Goal: Transaction & Acquisition: Purchase product/service

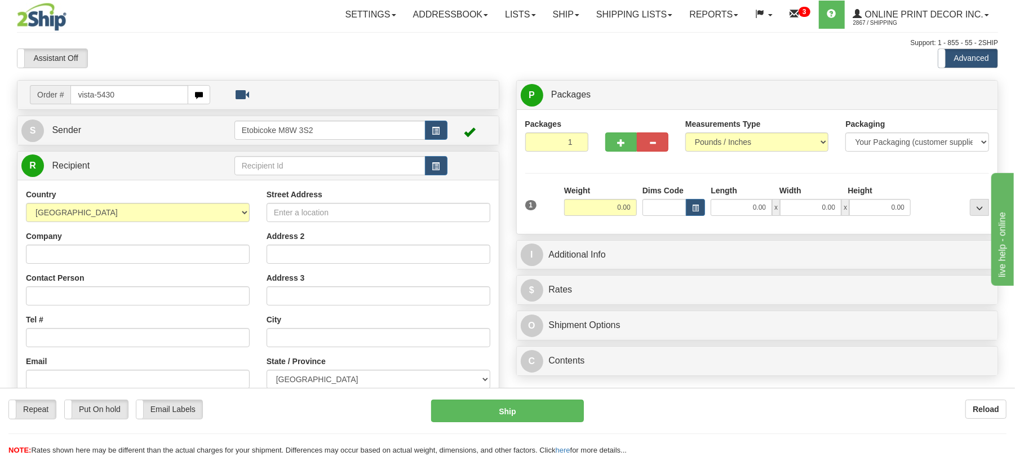
type input "vista-5430"
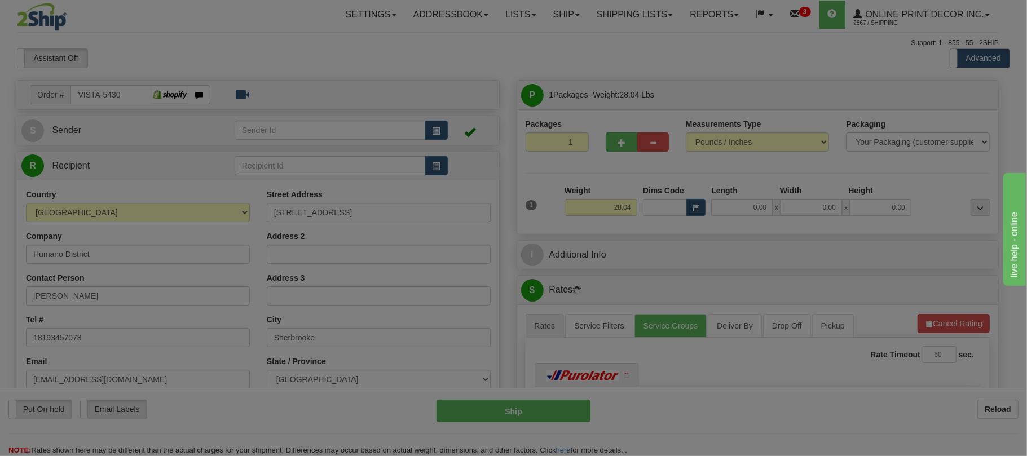
type input "SHERBROOKE"
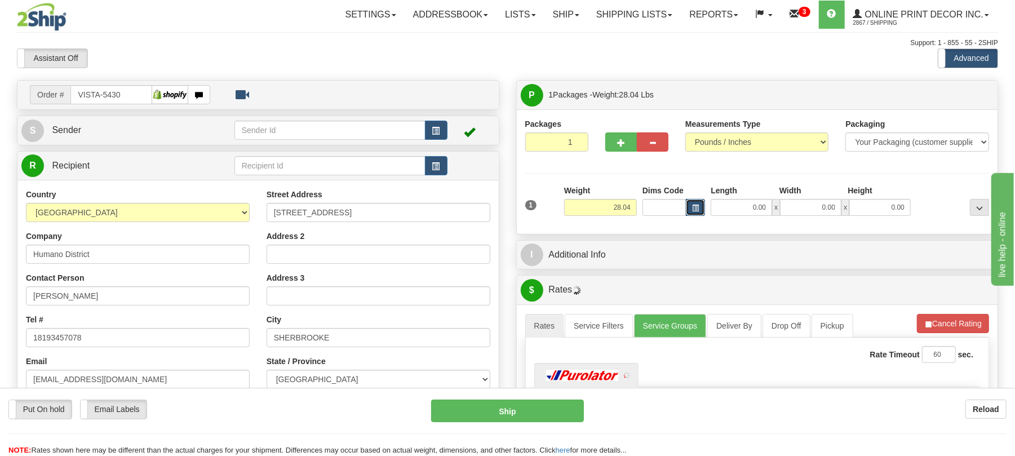
click at [692, 204] on button "button" at bounding box center [695, 207] width 19 height 17
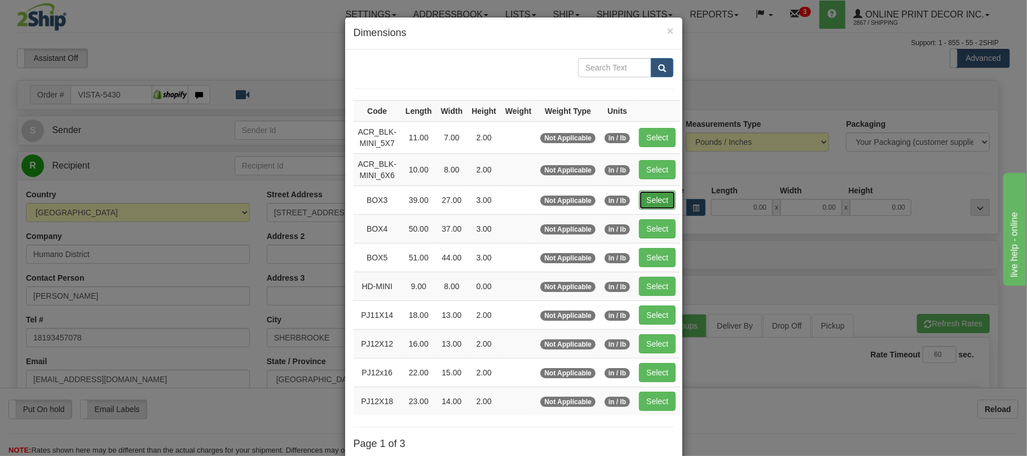
click at [659, 201] on button "Select" at bounding box center [657, 200] width 37 height 19
type input "BOX3"
type input "39.00"
type input "27.00"
type input "3.00"
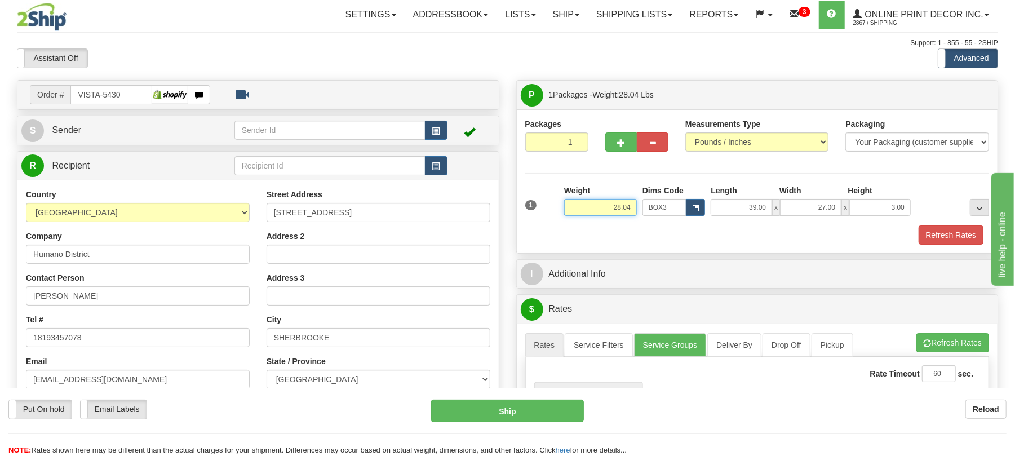
drag, startPoint x: 634, startPoint y: 207, endPoint x: 557, endPoint y: 192, distance: 78.3
click at [557, 192] on div "1 Weight 28.04 Dims Code x x" at bounding box center [758, 205] width 470 height 40
click at [655, 240] on div "Refresh Rates" at bounding box center [758, 235] width 470 height 19
drag, startPoint x: 632, startPoint y: 206, endPoint x: 591, endPoint y: 222, distance: 43.9
click at [589, 211] on input "28.04" at bounding box center [600, 207] width 73 height 17
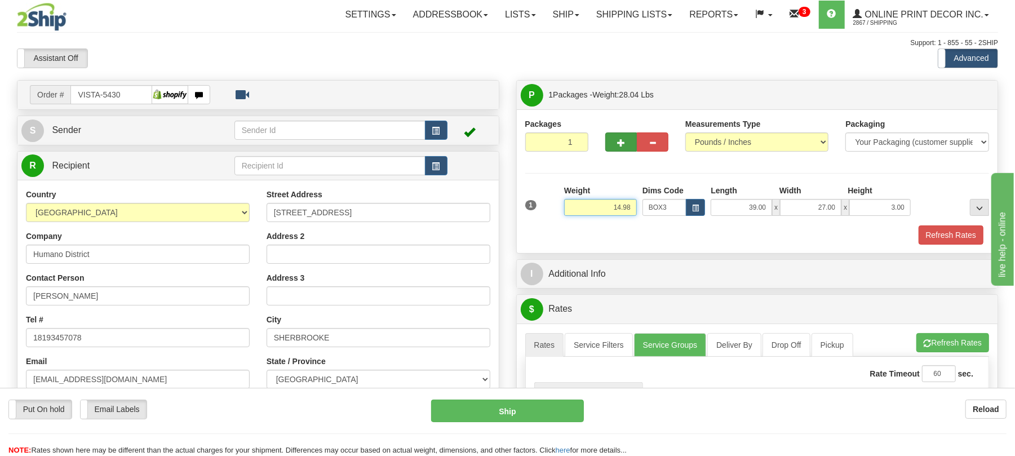
type input "14.98"
click at [622, 138] on button "button" at bounding box center [621, 141] width 32 height 19
radio input "true"
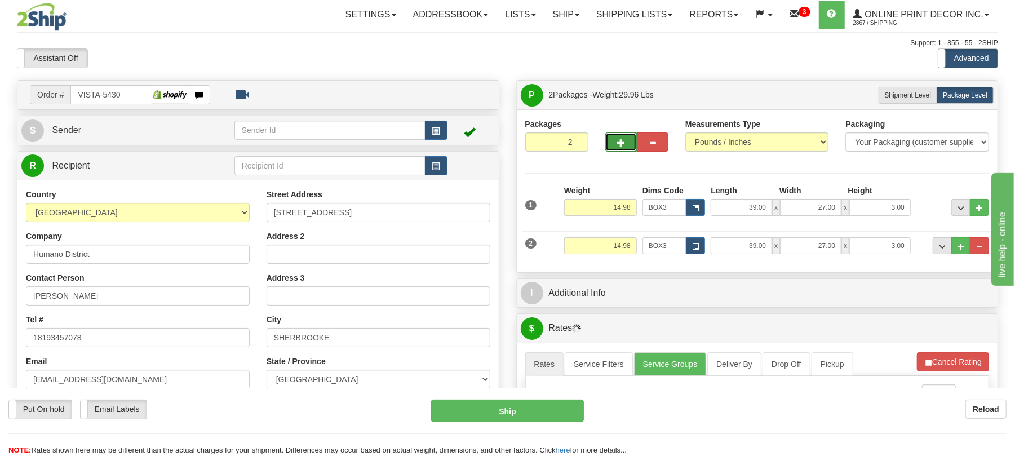
click at [624, 141] on span "button" at bounding box center [621, 142] width 8 height 7
type input "3"
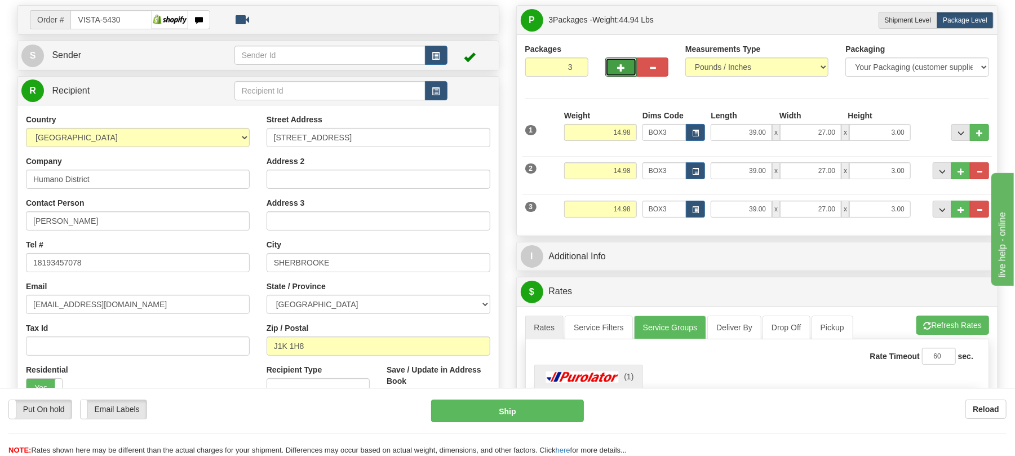
scroll to position [226, 0]
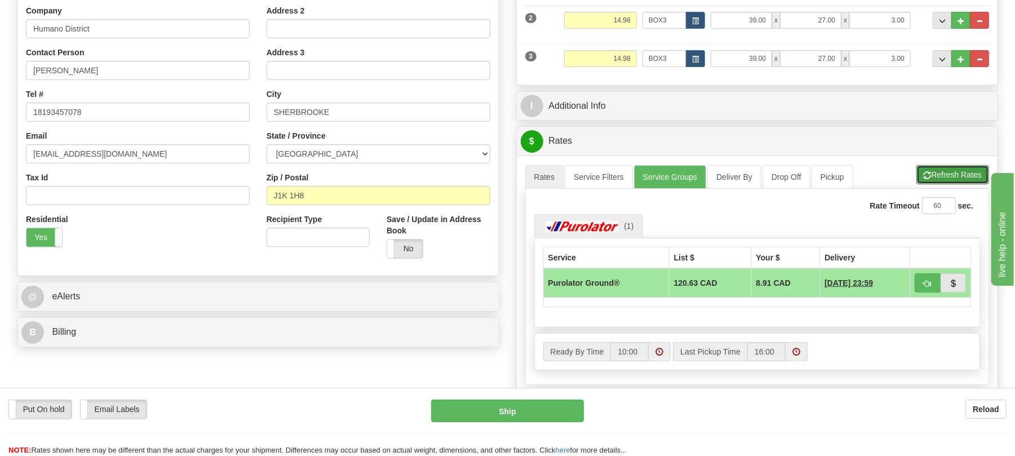
click at [927, 175] on button "Refresh Rates" at bounding box center [953, 174] width 73 height 19
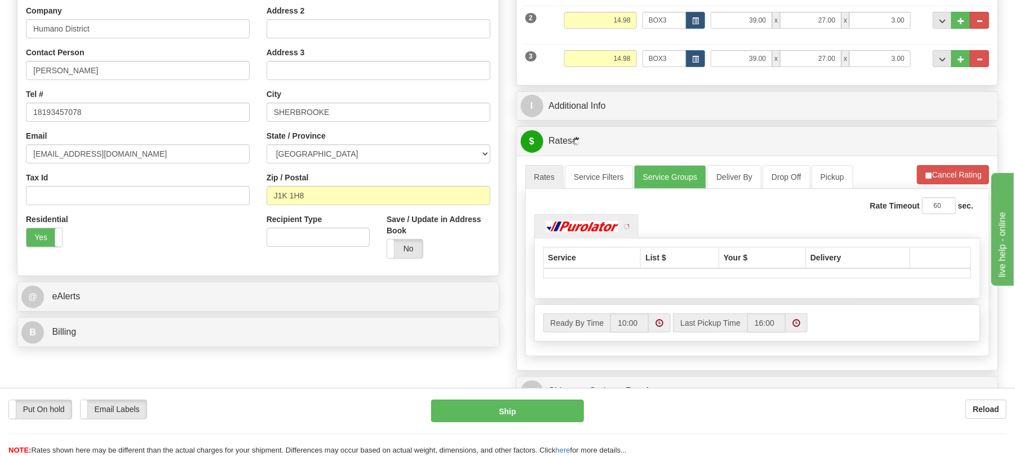
scroll to position [0, 0]
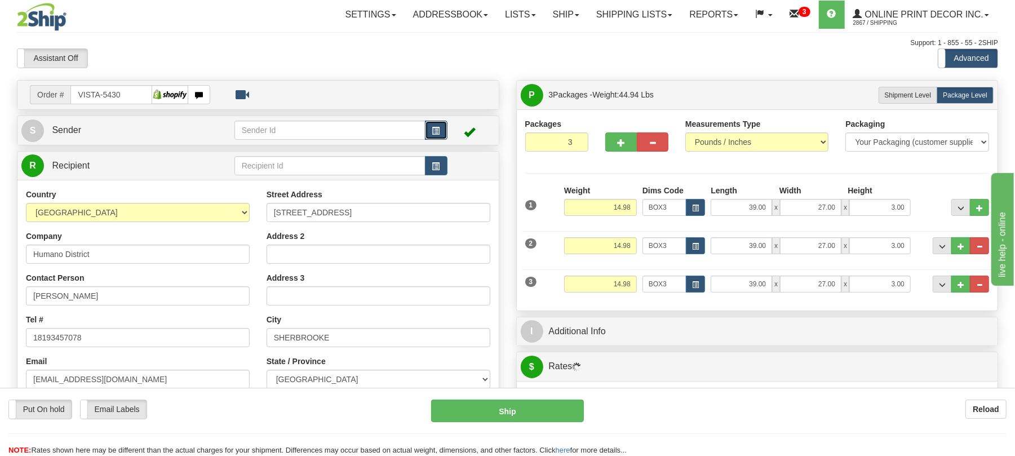
click at [440, 125] on button "button" at bounding box center [436, 130] width 23 height 19
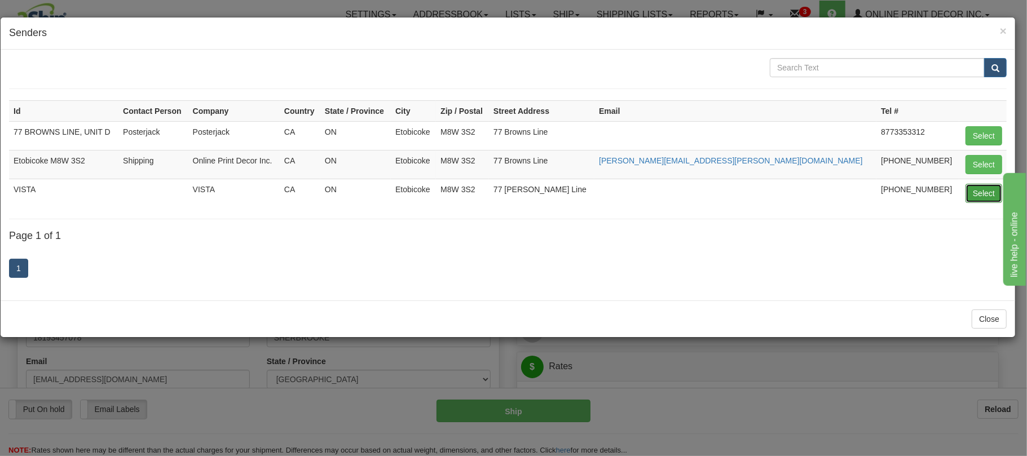
click at [993, 192] on button "Select" at bounding box center [983, 193] width 37 height 19
type input "VISTA"
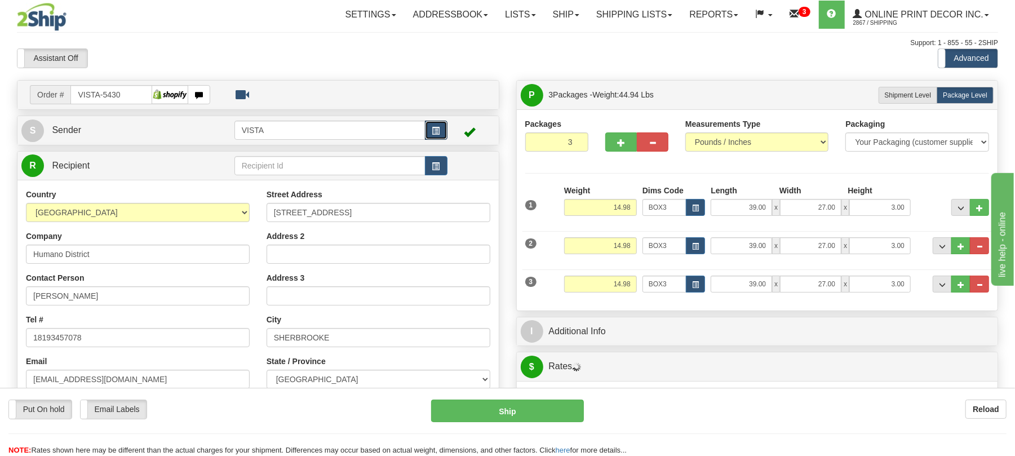
scroll to position [75, 0]
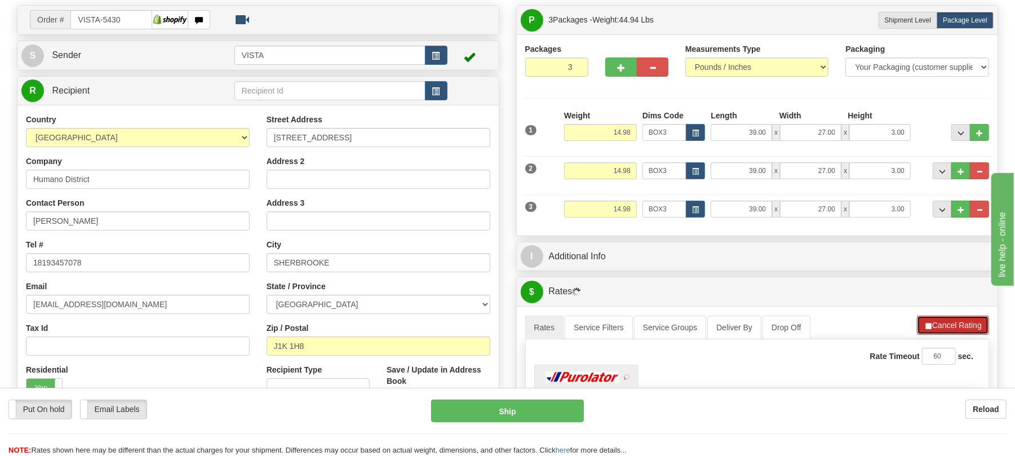
click at [940, 325] on button "Cancel Rating" at bounding box center [953, 325] width 72 height 19
click at [939, 325] on button "Refresh Rates" at bounding box center [953, 325] width 73 height 19
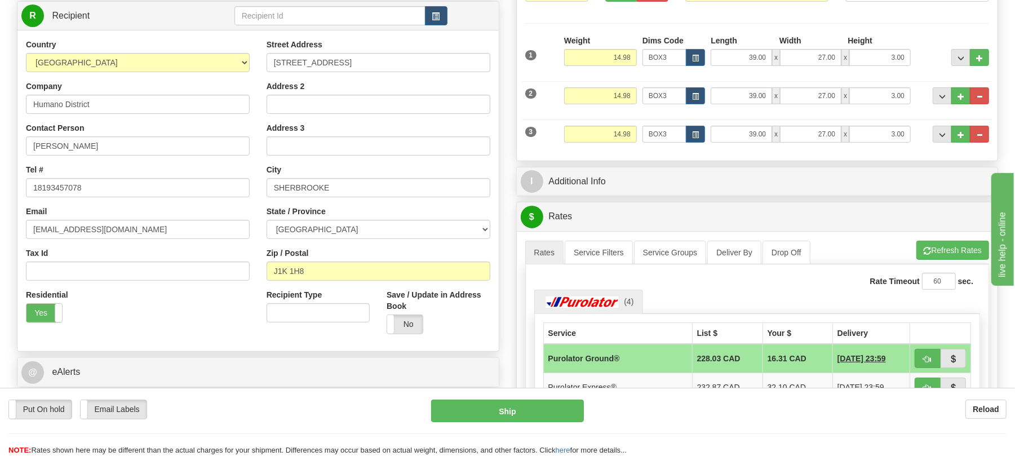
scroll to position [226, 0]
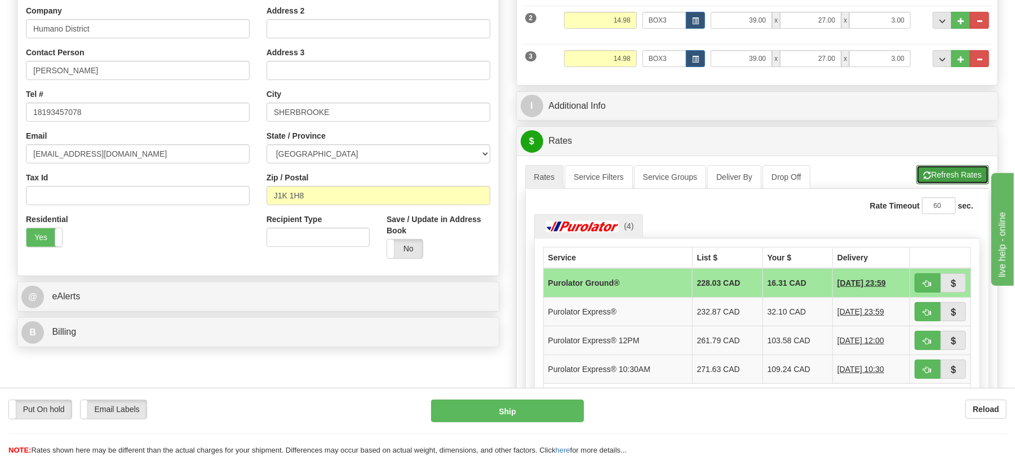
click at [931, 184] on button "Refresh Rates" at bounding box center [953, 174] width 73 height 19
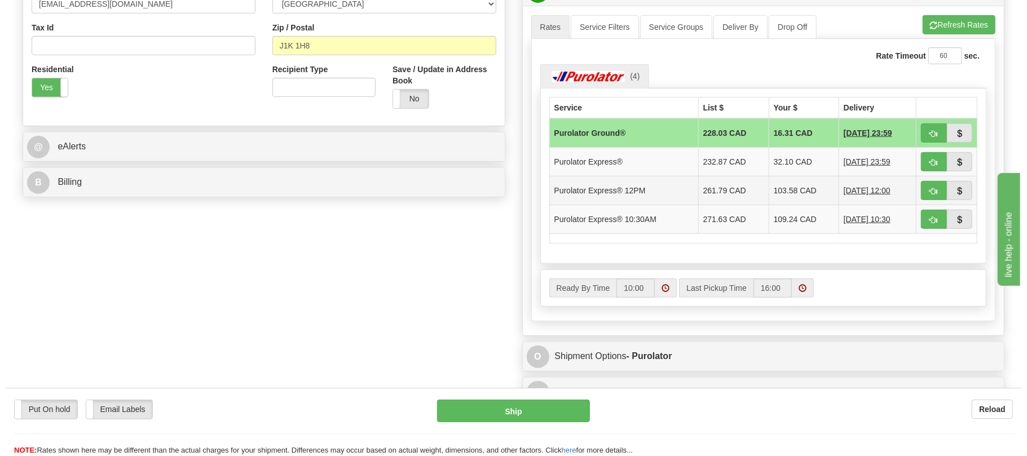
scroll to position [300, 0]
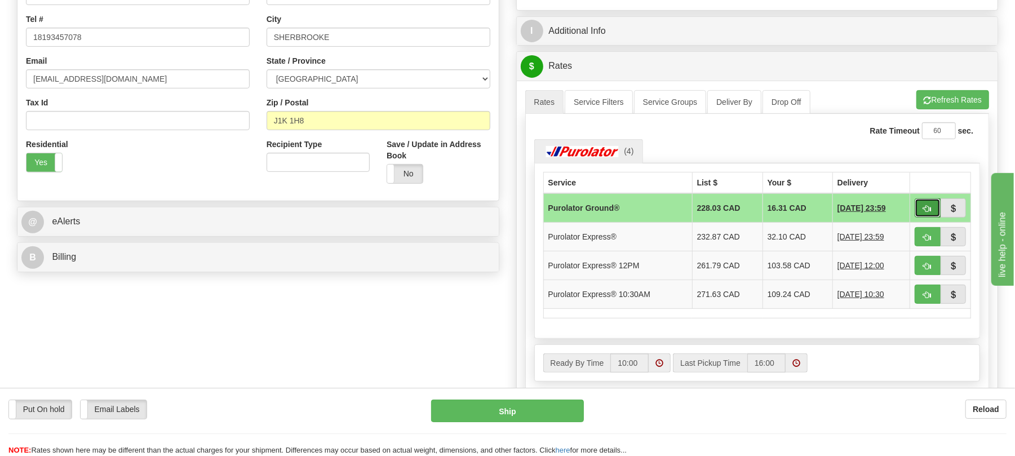
click at [928, 210] on span "button" at bounding box center [928, 208] width 8 height 7
type input "260"
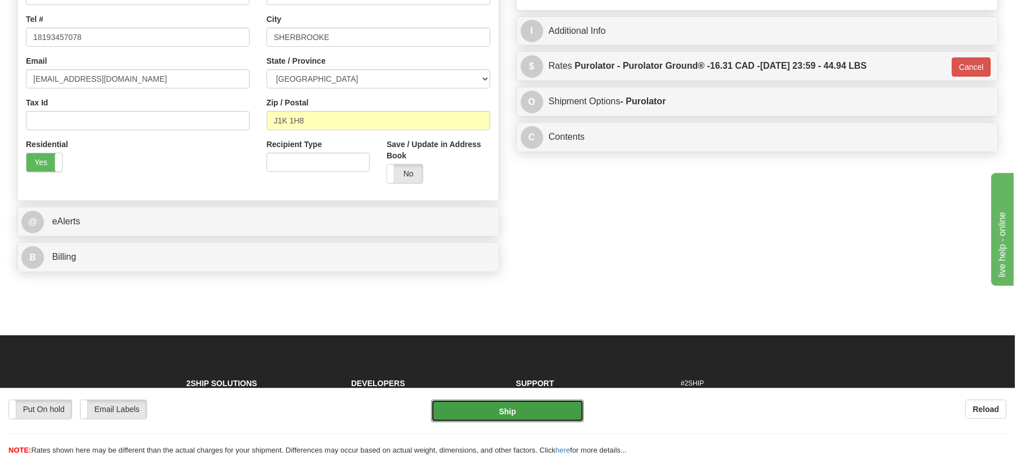
click at [544, 416] on button "Ship" at bounding box center [507, 411] width 152 height 23
